Goal: Transaction & Acquisition: Purchase product/service

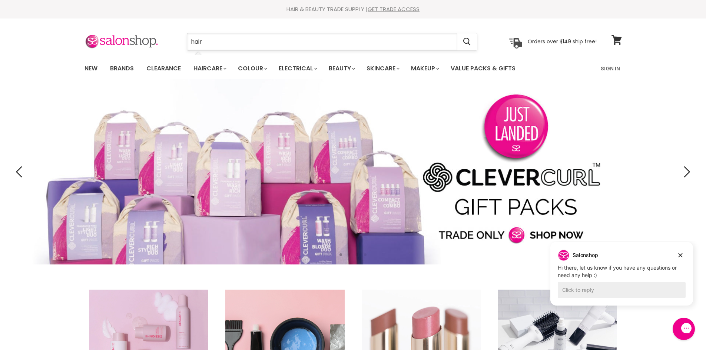
click at [207, 42] on input "hair" at bounding box center [322, 41] width 270 height 17
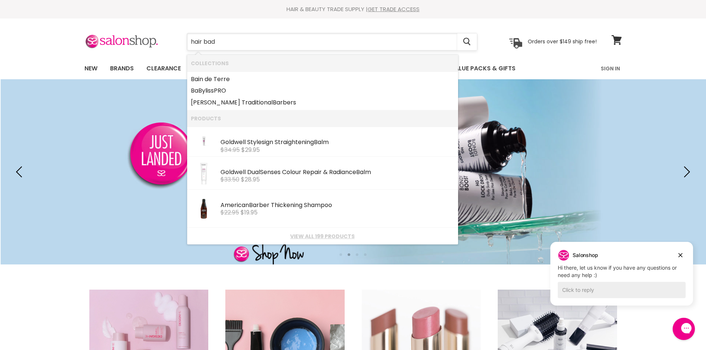
type input "hair bads"
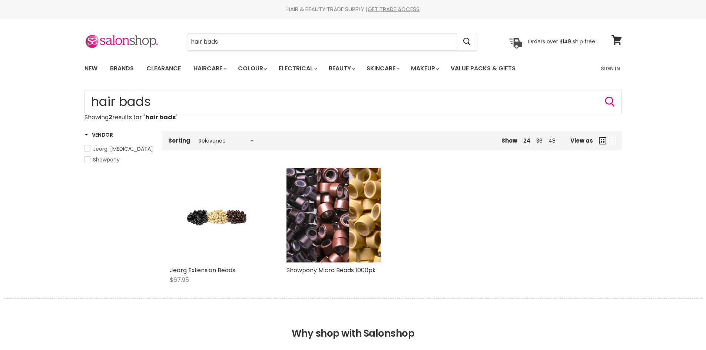
click at [211, 41] on input "hair bads" at bounding box center [322, 41] width 270 height 17
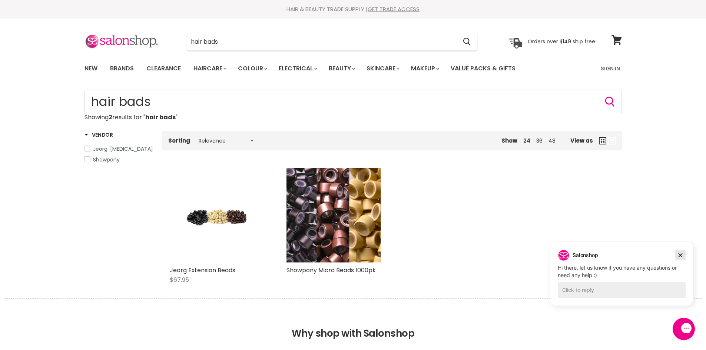
click at [682, 253] on icon "Dismiss campaign" at bounding box center [680, 255] width 7 height 9
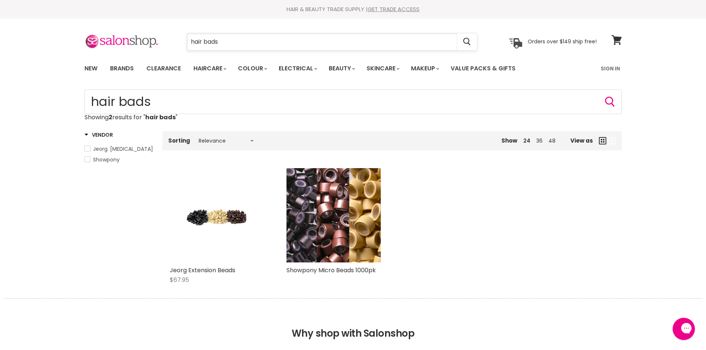
click at [212, 43] on input "hair bads" at bounding box center [322, 41] width 270 height 17
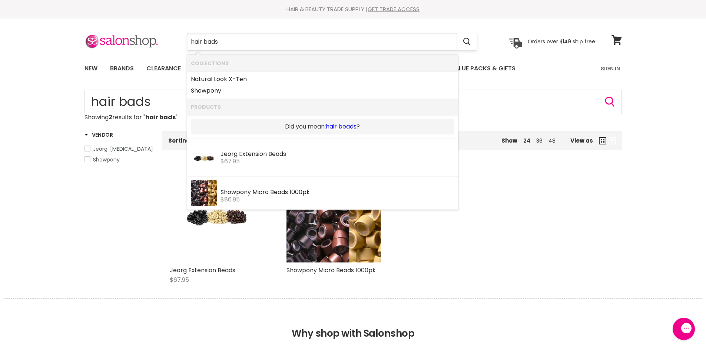
type input "hair bands"
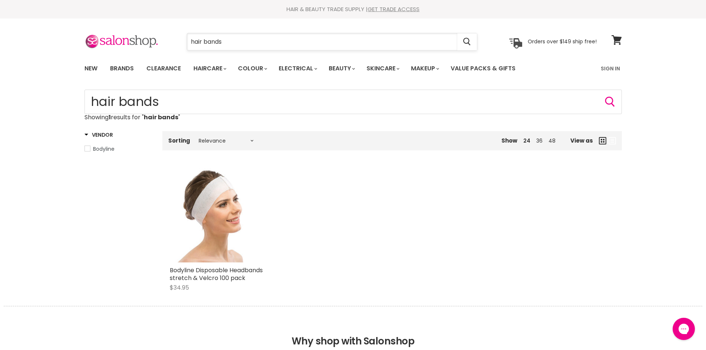
click at [190, 42] on input "hair bands" at bounding box center [322, 41] width 270 height 17
type input "elastic hair bands"
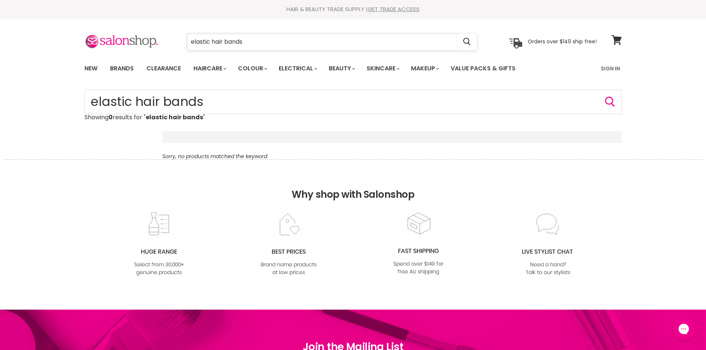
click at [262, 45] on input "elastic hair bands" at bounding box center [322, 41] width 270 height 17
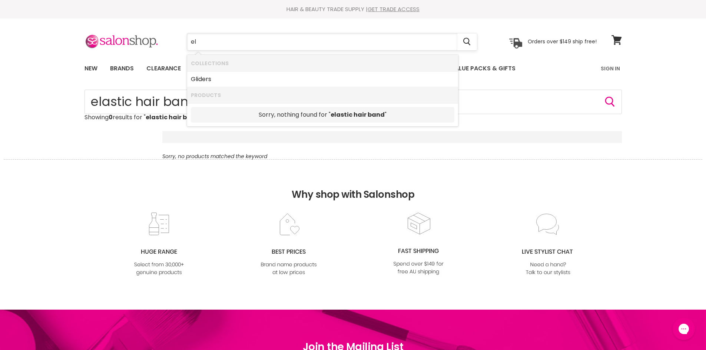
type input "e"
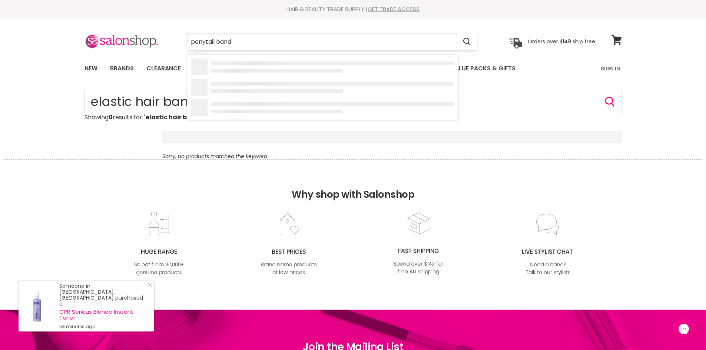
type input "ponytail bands"
